Goal: Information Seeking & Learning: Learn about a topic

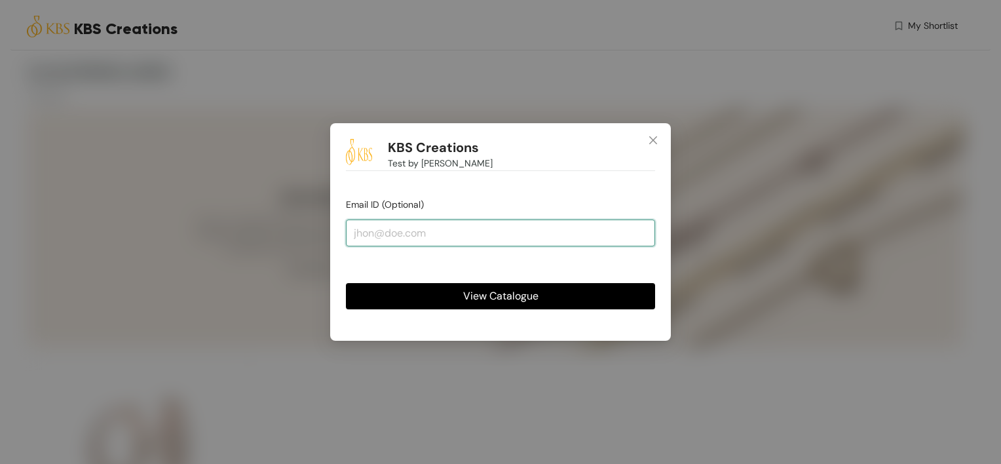
click at [463, 240] on input "email" at bounding box center [500, 232] width 309 height 26
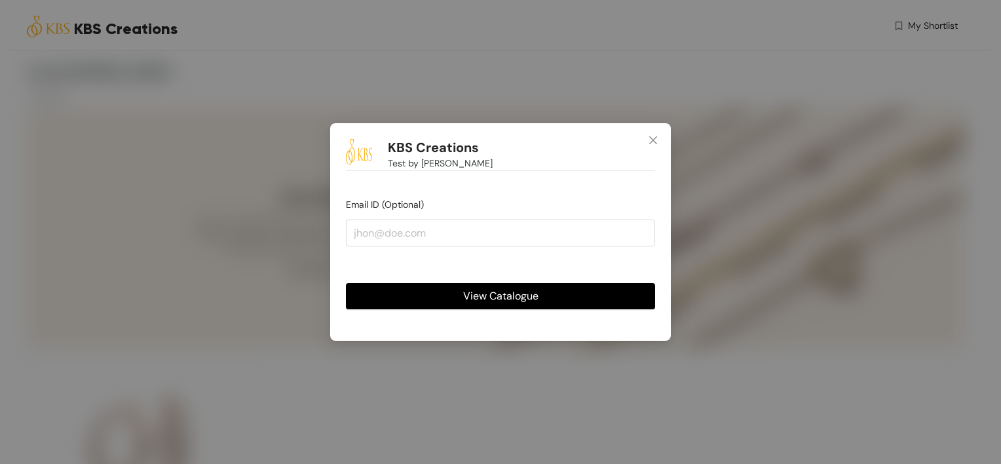
click at [614, 282] on div "View Catalogue" at bounding box center [500, 285] width 309 height 47
click at [604, 292] on button "View Catalogue" at bounding box center [500, 296] width 309 height 26
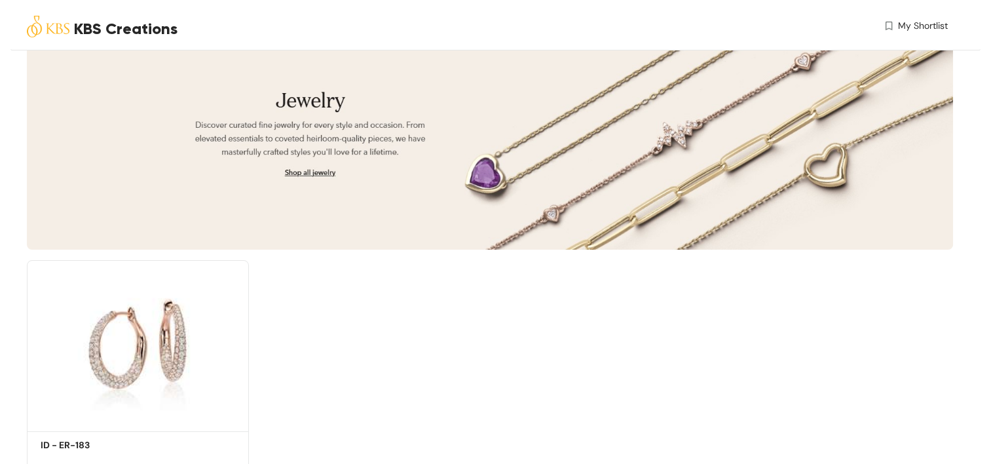
scroll to position [144, 0]
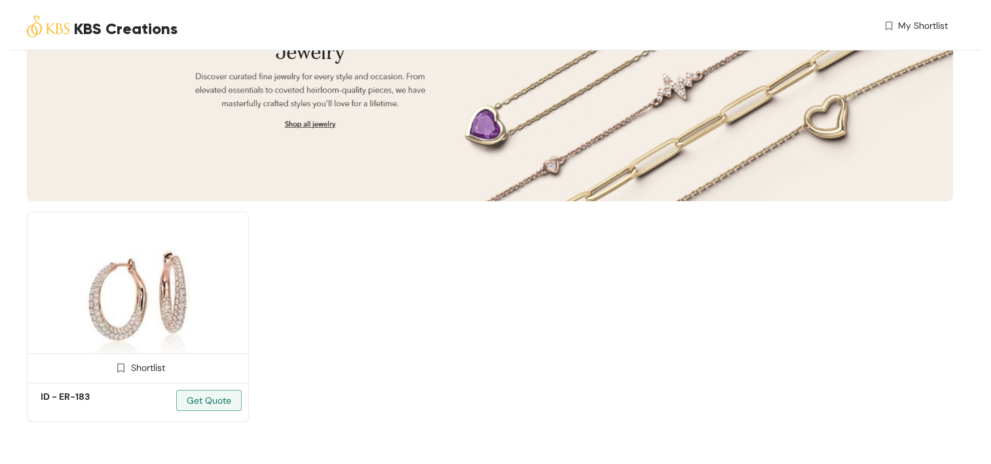
click at [149, 309] on img at bounding box center [138, 295] width 222 height 167
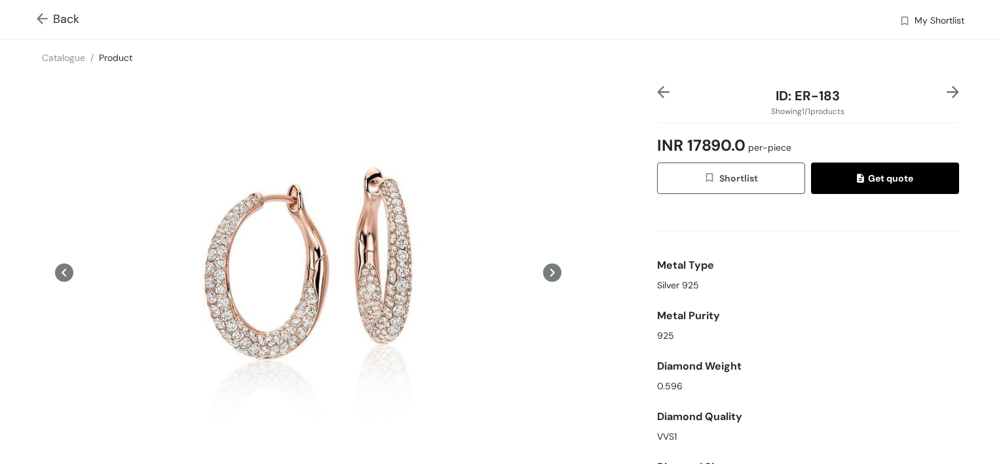
click at [550, 271] on icon at bounding box center [552, 273] width 5 height 8
click at [68, 274] on icon at bounding box center [64, 272] width 18 height 18
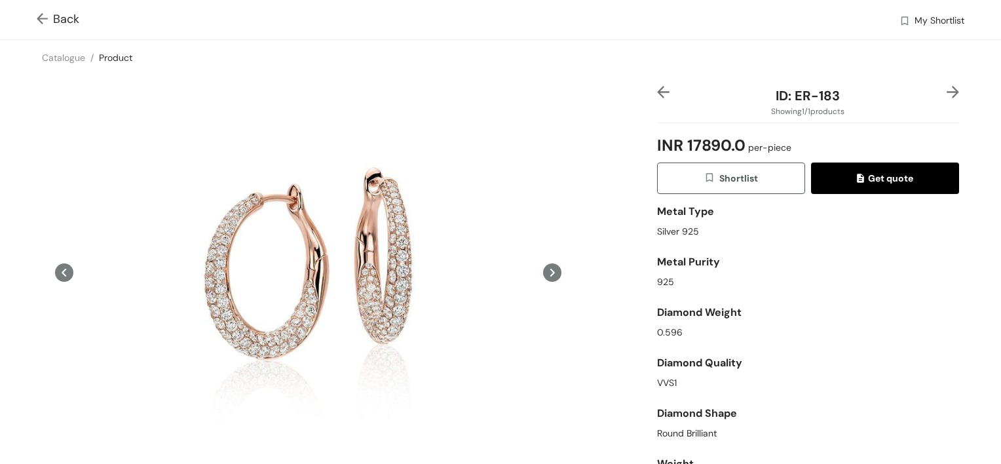
drag, startPoint x: 941, startPoint y: 95, endPoint x: 899, endPoint y: 98, distance: 42.1
click at [947, 95] on img at bounding box center [953, 92] width 12 height 12
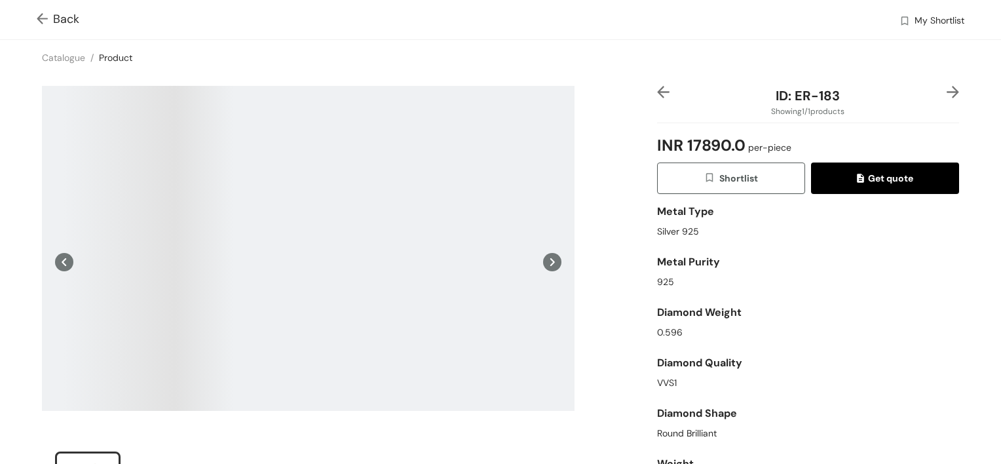
click at [657, 92] on img at bounding box center [663, 92] width 12 height 12
click at [62, 256] on icon at bounding box center [64, 262] width 18 height 18
click at [73, 56] on link "Catalogue" at bounding box center [63, 58] width 43 height 12
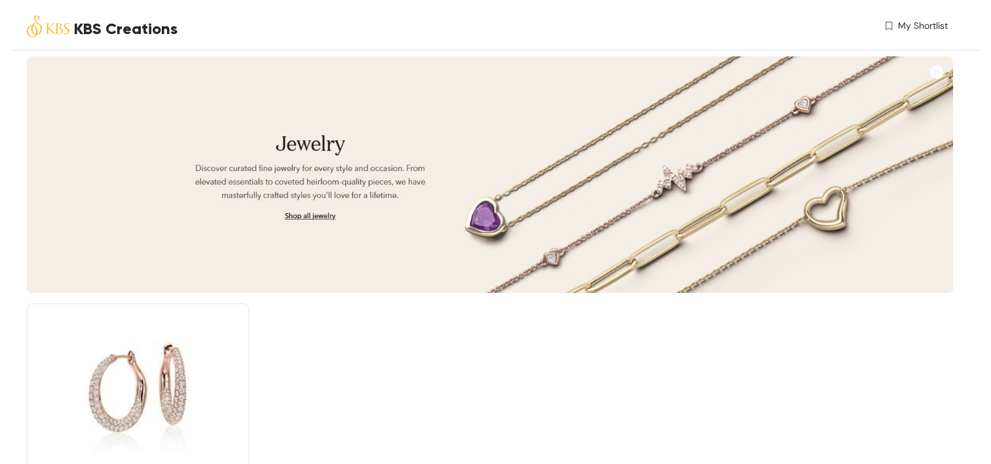
scroll to position [144, 0]
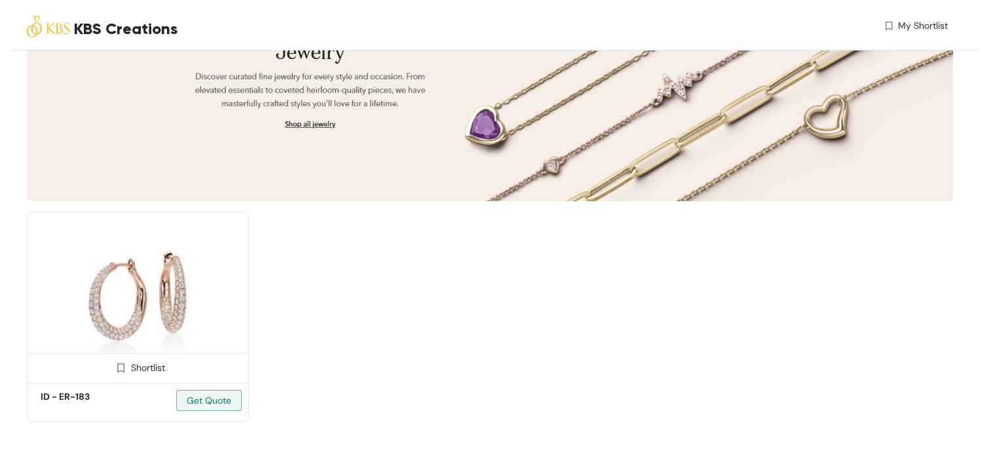
click at [183, 339] on img at bounding box center [138, 295] width 222 height 167
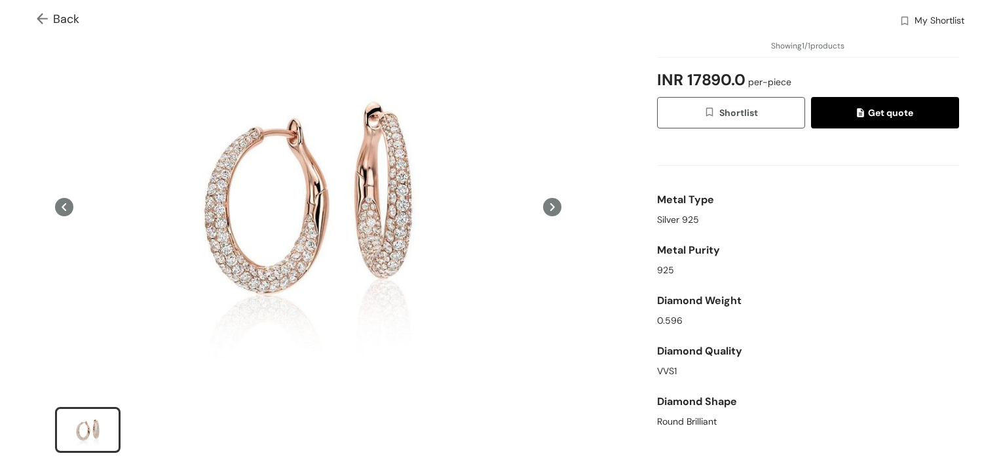
scroll to position [54, 0]
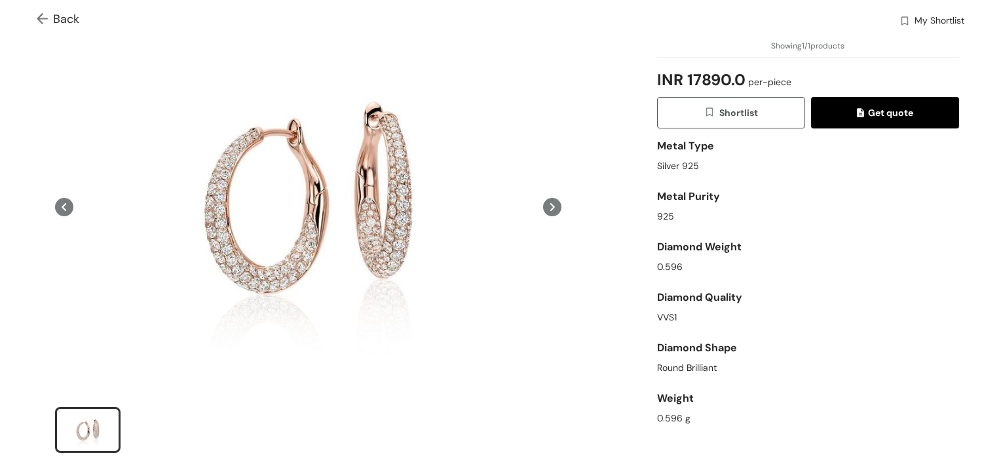
click at [884, 110] on span "Get quote" at bounding box center [885, 112] width 56 height 14
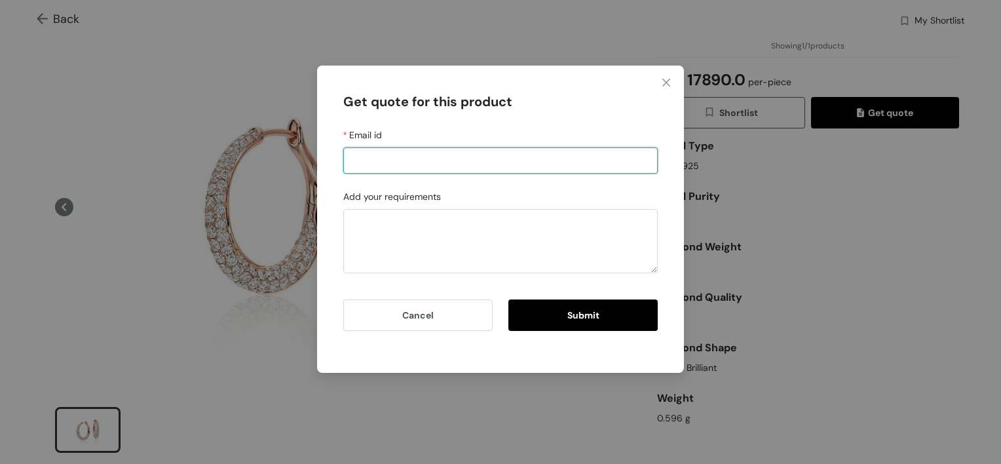
click at [432, 166] on input "Email id" at bounding box center [500, 160] width 314 height 26
click at [671, 81] on span "Close" at bounding box center [666, 83] width 35 height 35
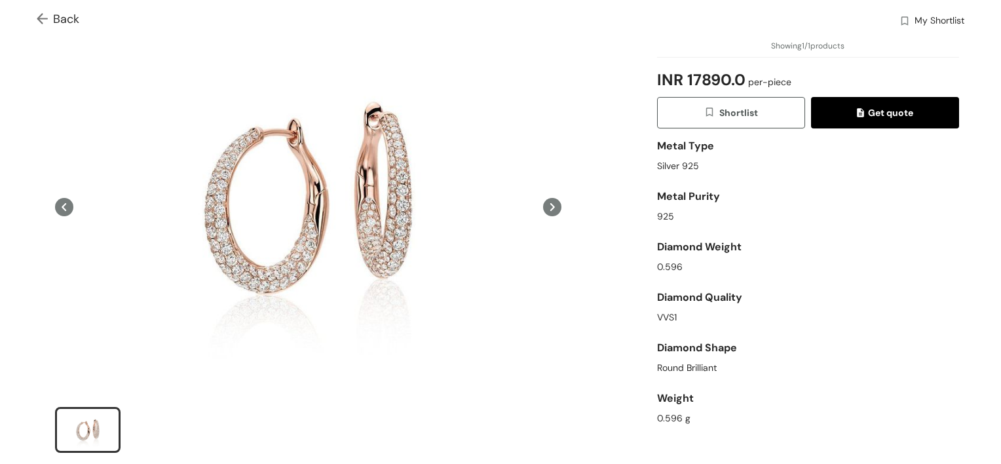
scroll to position [0, 0]
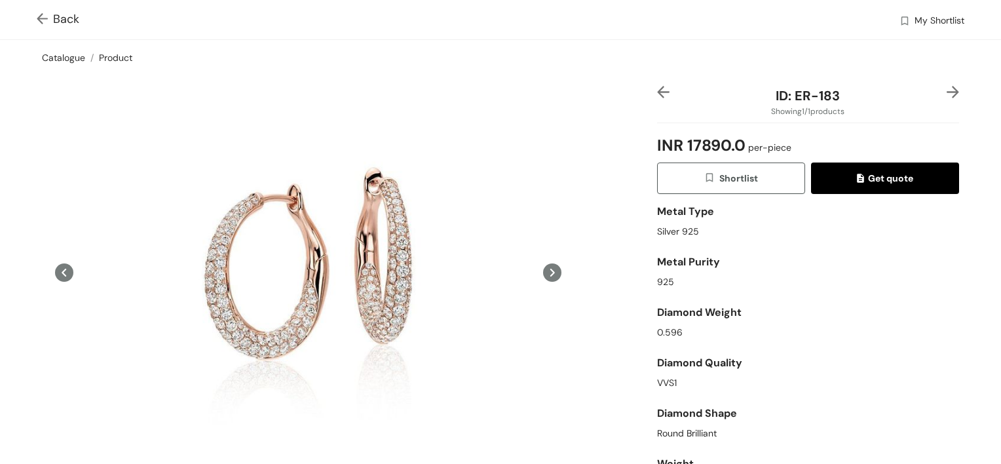
click at [60, 55] on link "Catalogue" at bounding box center [63, 58] width 43 height 12
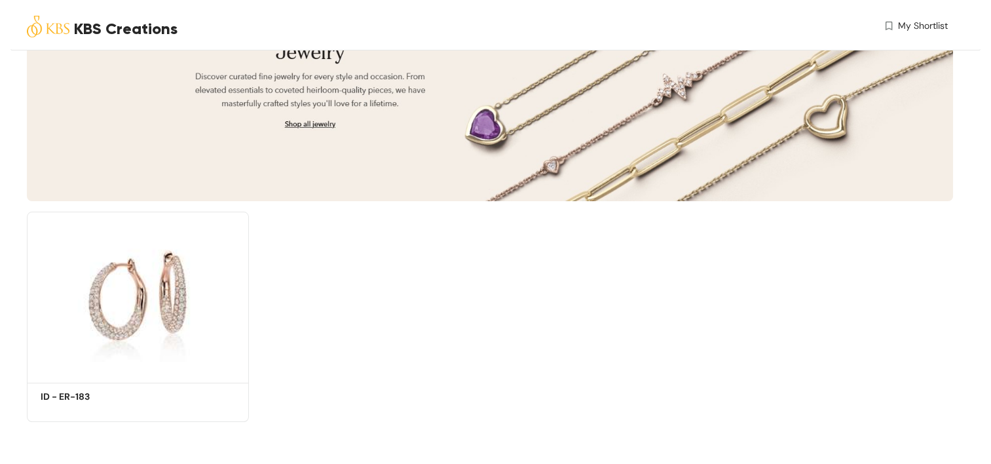
scroll to position [13, 0]
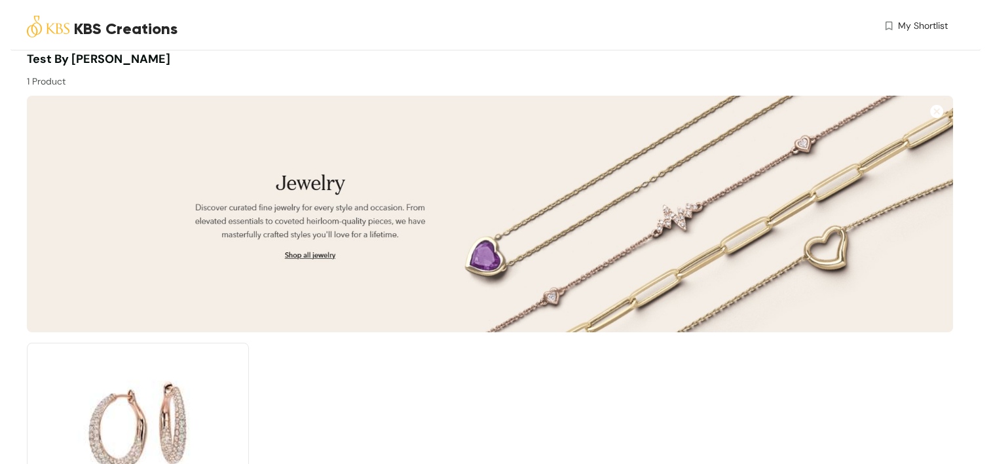
click at [312, 255] on img at bounding box center [490, 214] width 926 height 236
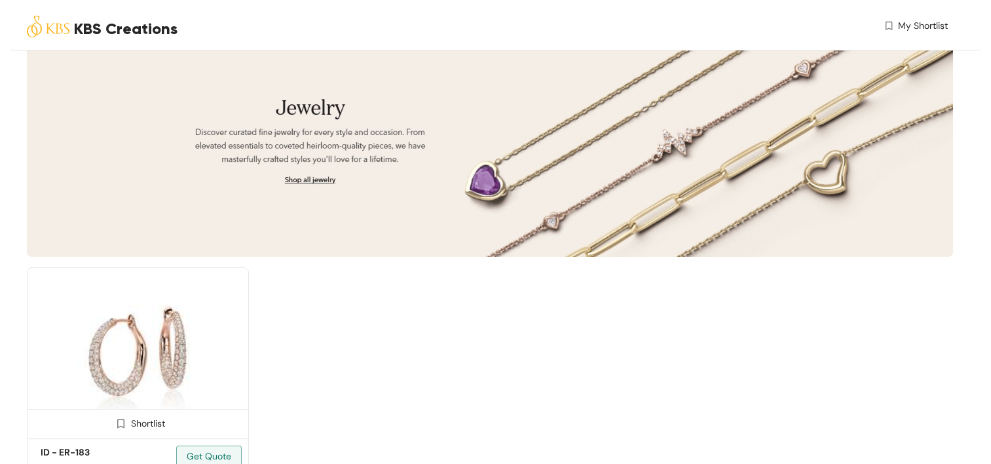
scroll to position [144, 0]
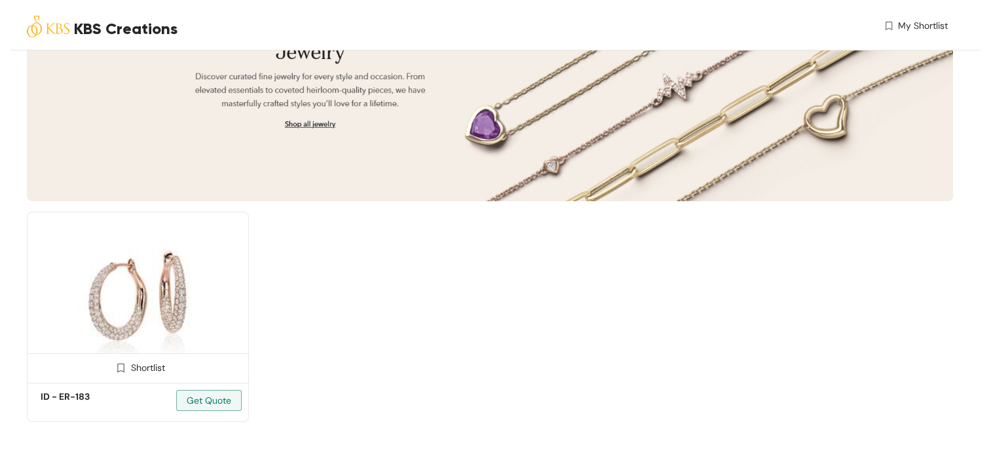
click at [181, 282] on img at bounding box center [138, 295] width 222 height 167
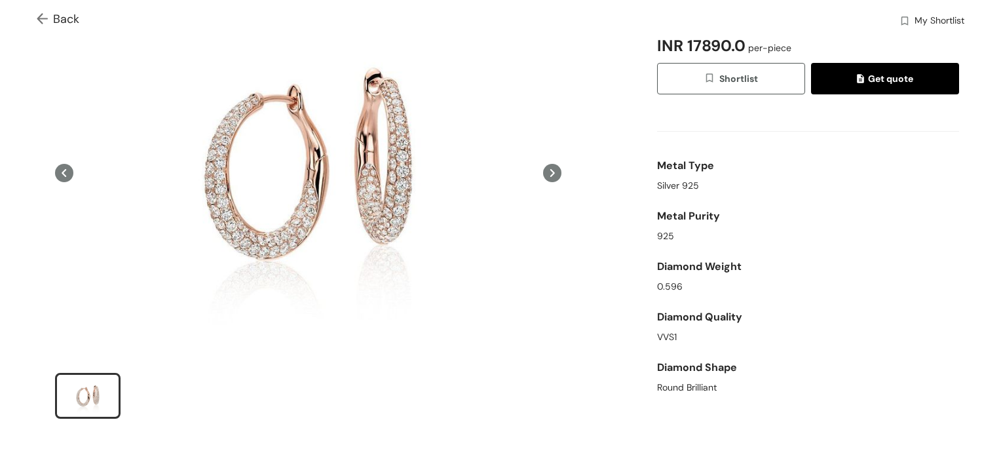
click at [784, 399] on div "ID: ER-183 Showing 1 / 1 products INR 17890.0 per-piece Shortlist Get quote Met…" at bounding box center [807, 210] width 307 height 449
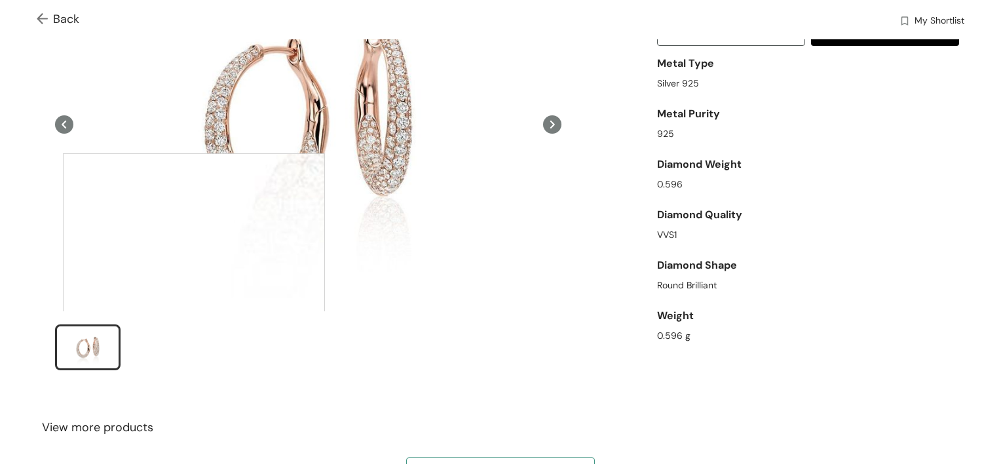
scroll to position [231, 0]
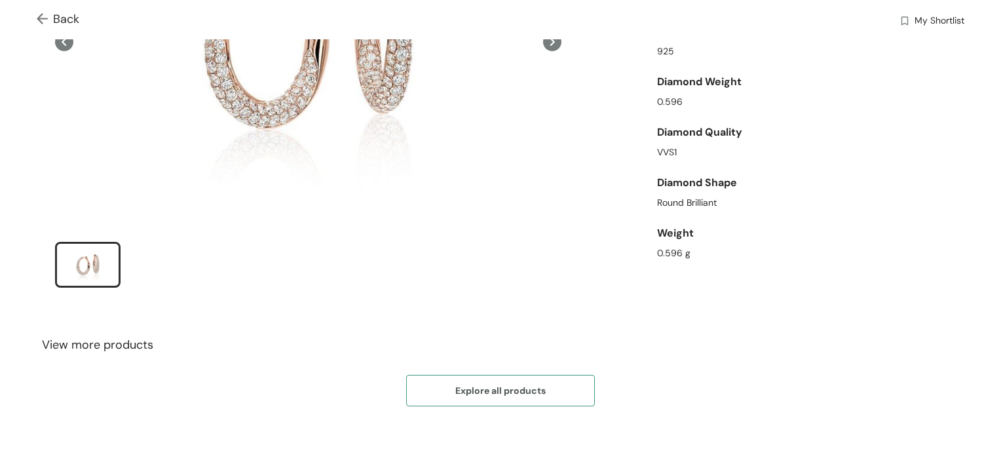
click at [518, 375] on button "Explore all products" at bounding box center [500, 390] width 189 height 31
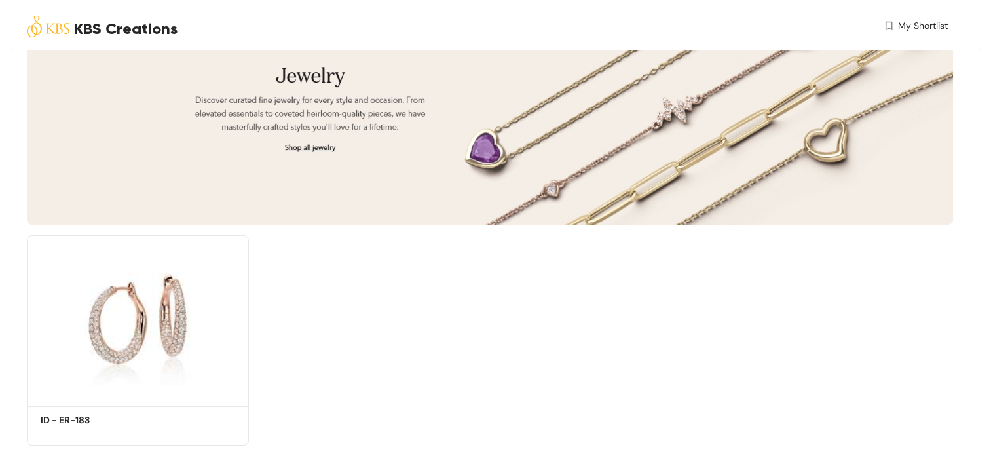
scroll to position [144, 0]
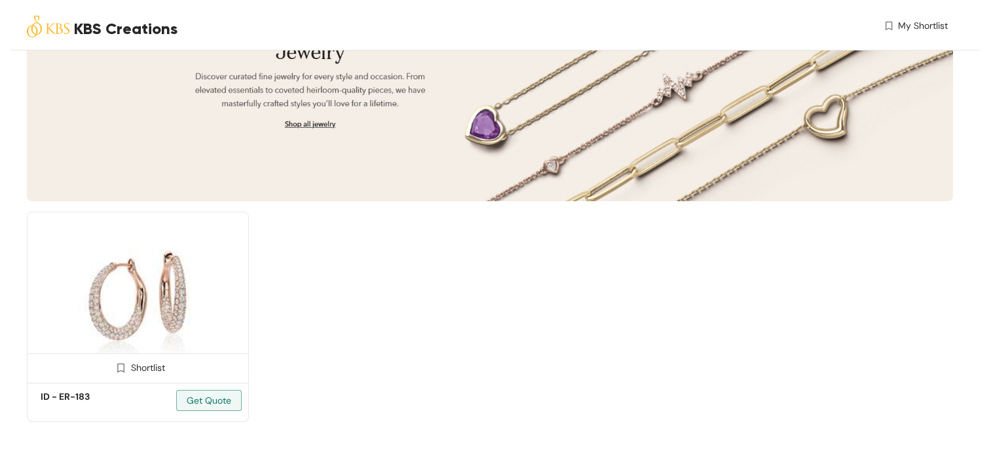
click at [178, 269] on img at bounding box center [138, 295] width 222 height 167
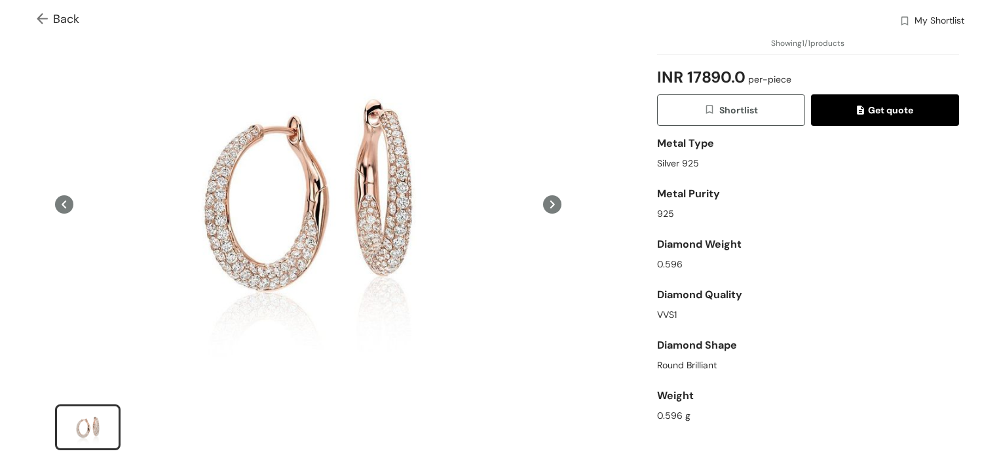
scroll to position [61, 0]
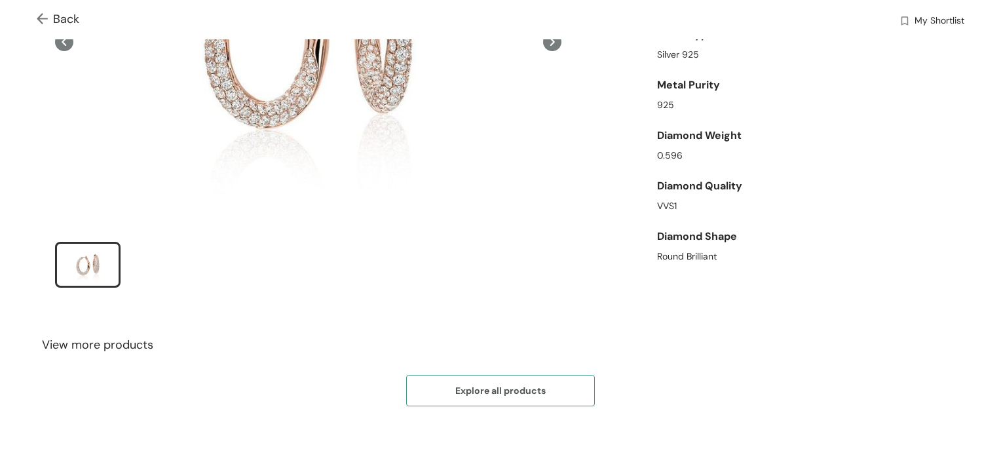
click at [537, 383] on span "Explore all products" at bounding box center [500, 390] width 90 height 14
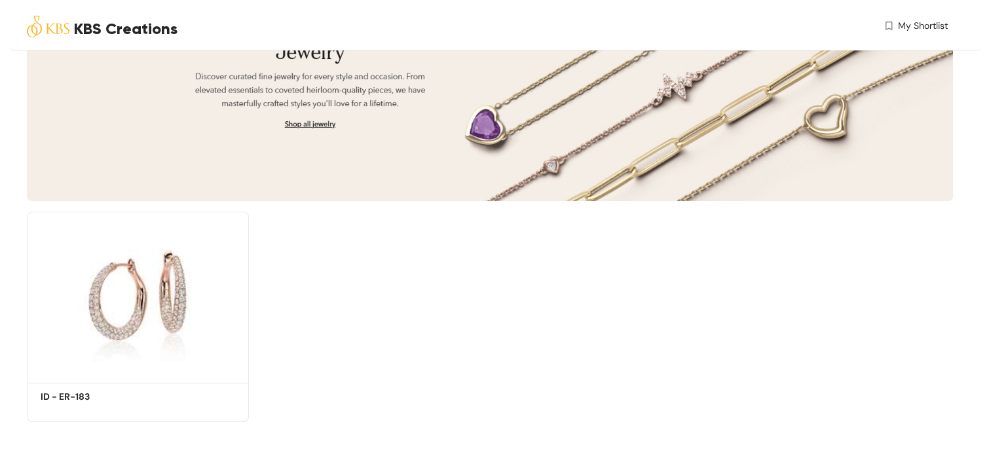
scroll to position [144, 0]
click at [179, 363] on div "Shortlist" at bounding box center [138, 366] width 221 height 26
click at [176, 322] on img at bounding box center [138, 295] width 222 height 167
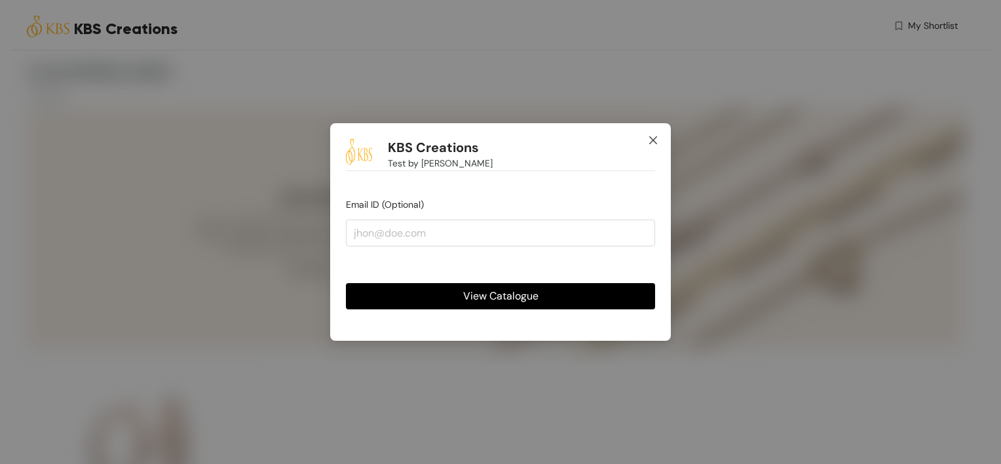
click at [656, 140] on icon "close" at bounding box center [653, 140] width 10 height 10
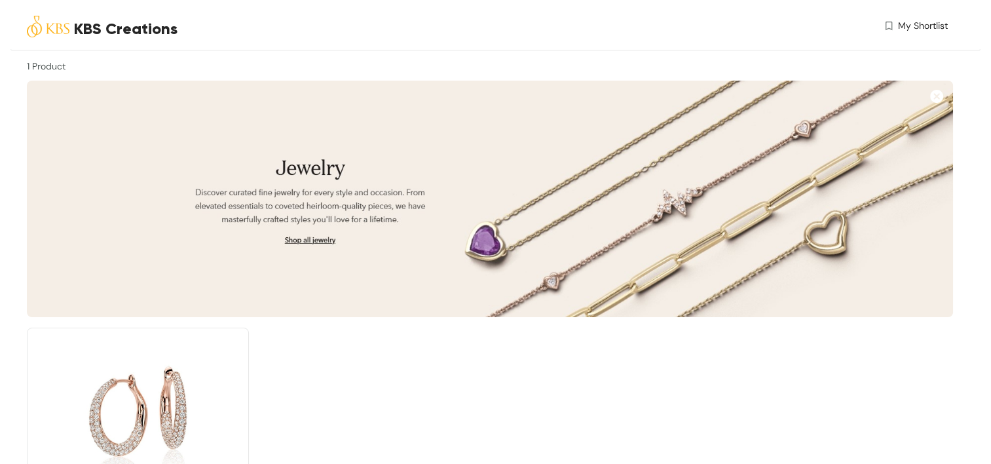
scroll to position [144, 0]
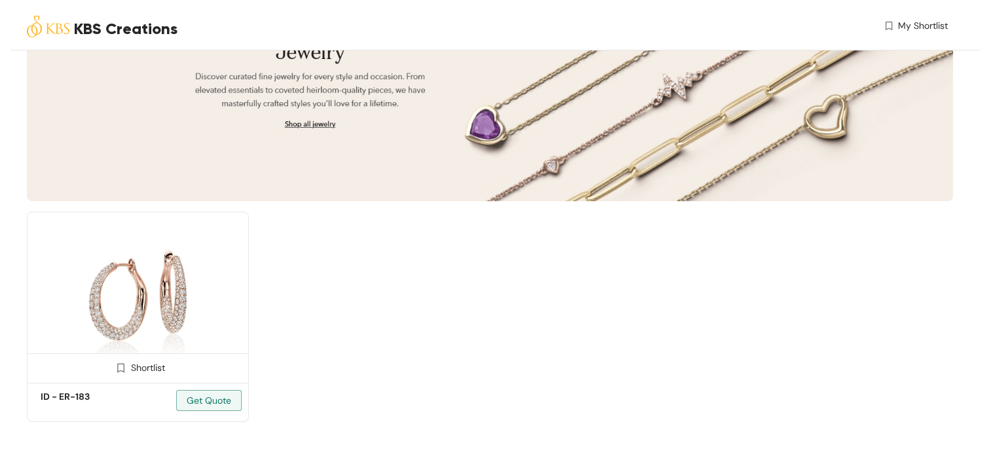
click at [148, 306] on img at bounding box center [138, 295] width 222 height 167
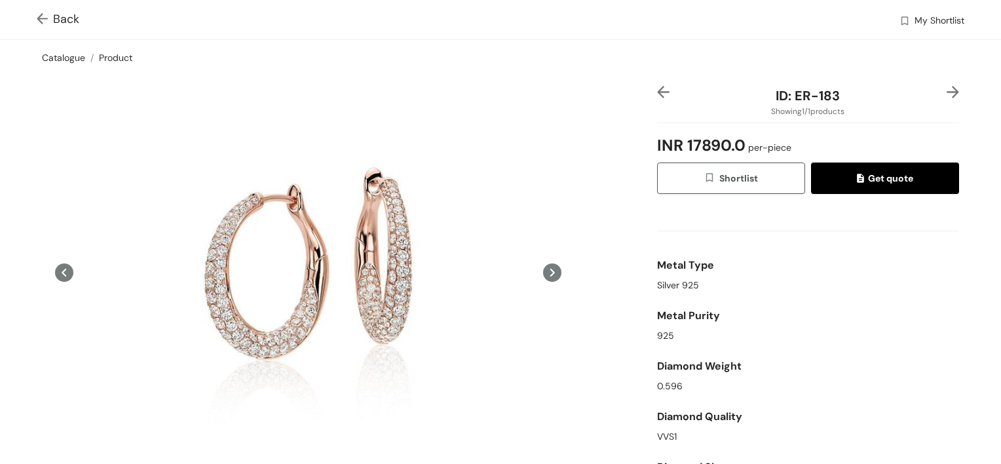
click at [50, 54] on link "Catalogue" at bounding box center [63, 58] width 43 height 12
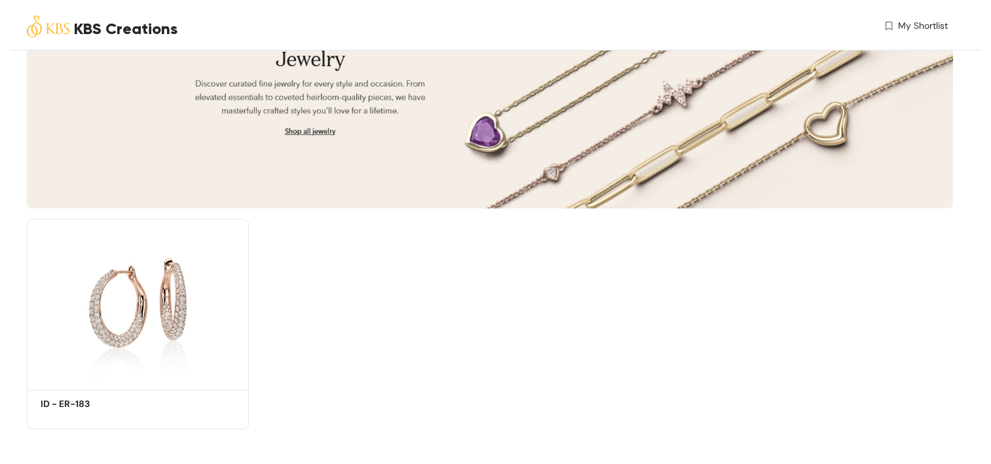
scroll to position [144, 0]
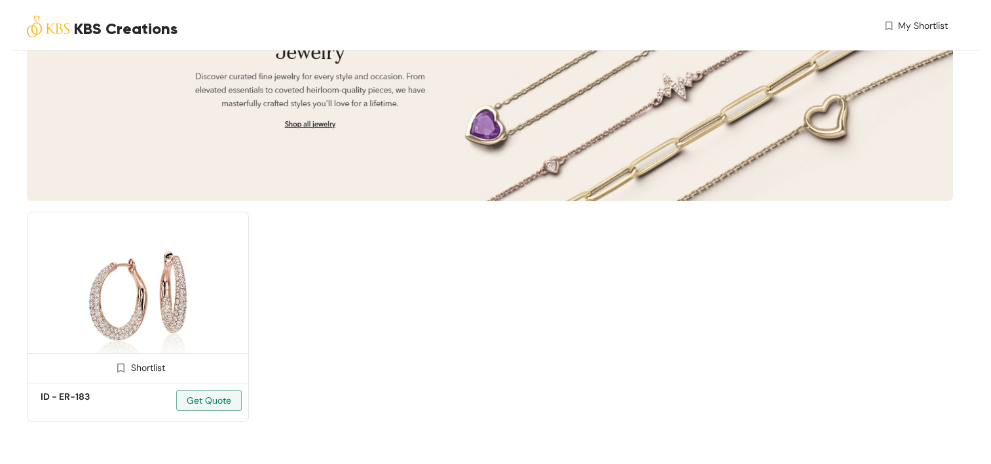
click at [168, 317] on img at bounding box center [138, 295] width 222 height 167
